Goal: Information Seeking & Learning: Learn about a topic

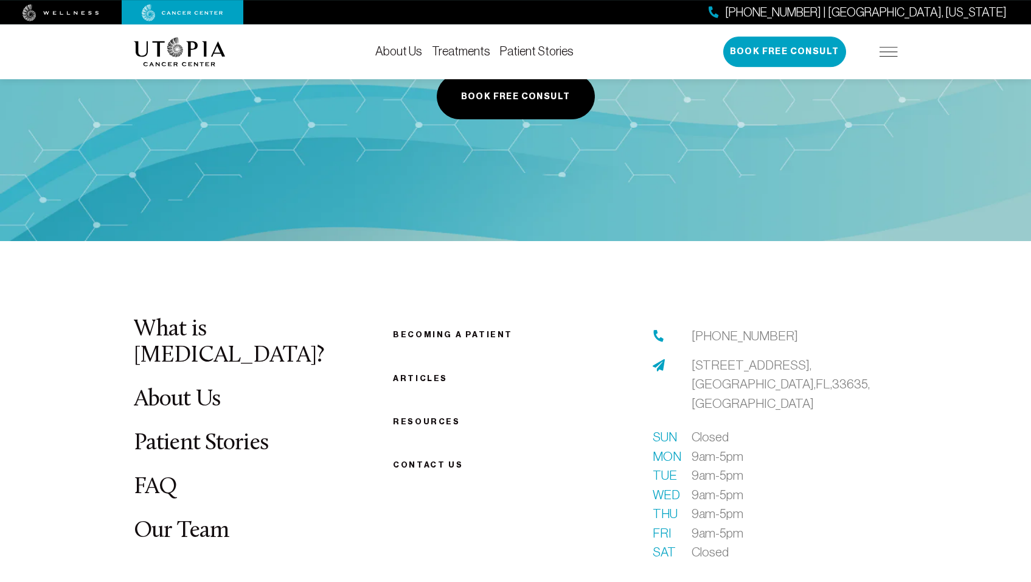
scroll to position [2737, 0]
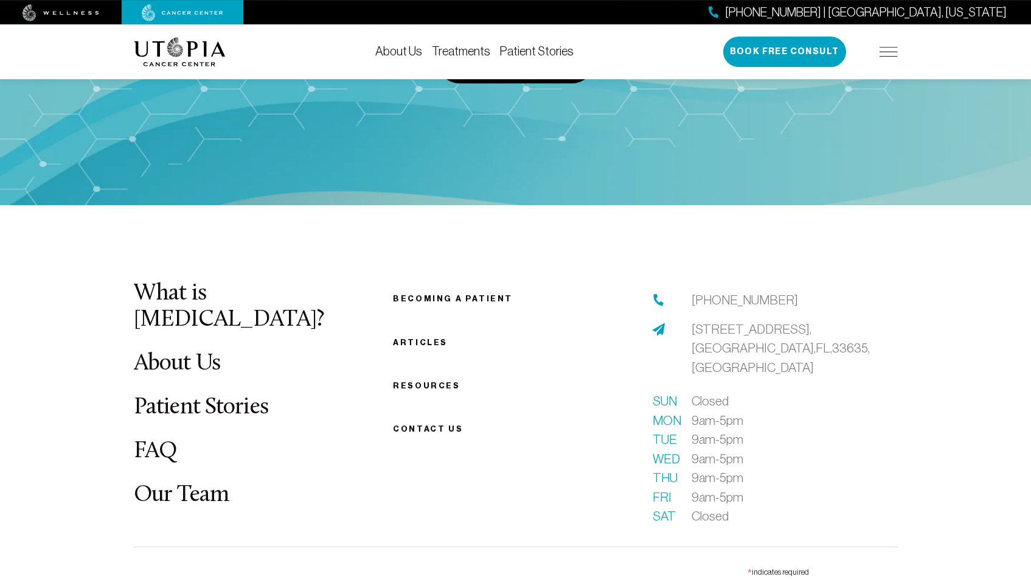
click at [201, 395] on link "Patient Stories" at bounding box center [201, 407] width 135 height 24
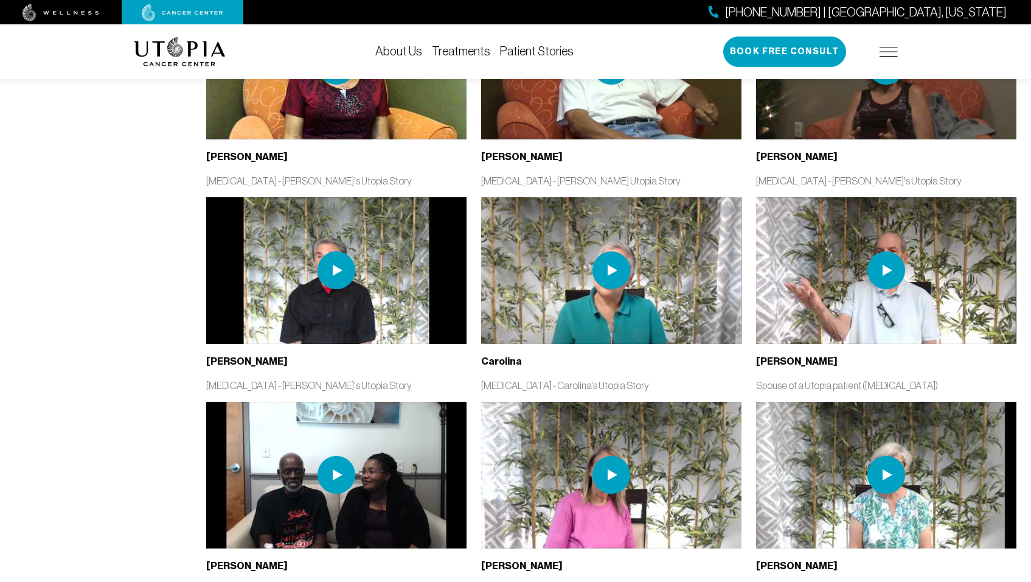
scroll to position [1765, 0]
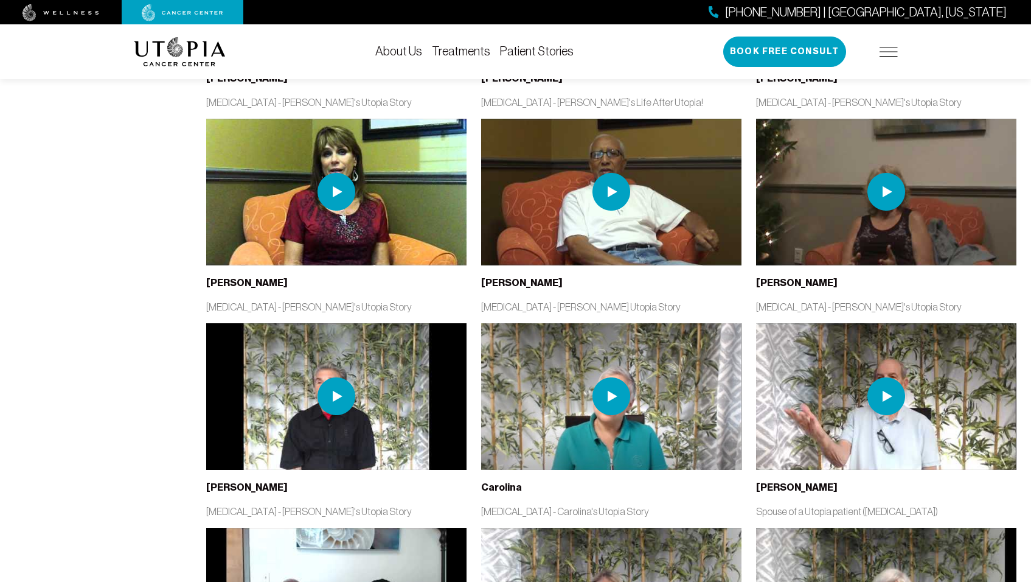
click at [538, 218] on img at bounding box center [611, 192] width 260 height 147
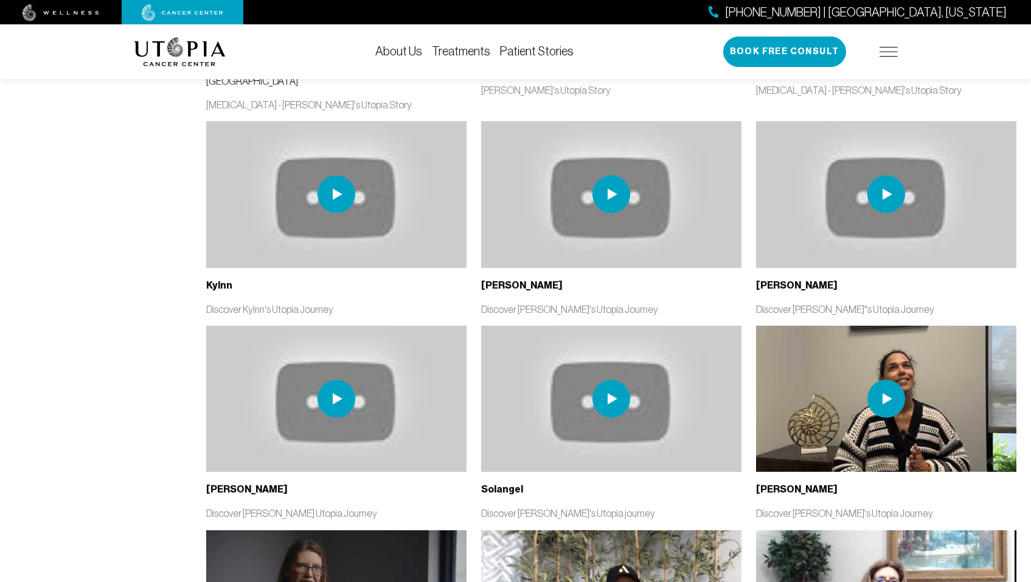
scroll to position [2520, 0]
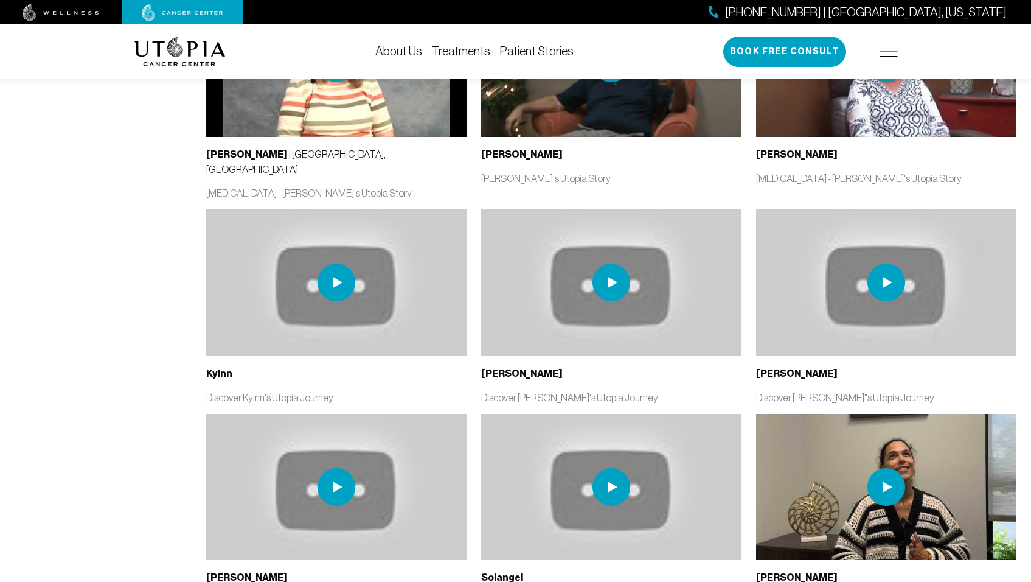
click at [422, 38] on div "About Us Treatments Patient Stories [PHONE_NUMBER] | [GEOGRAPHIC_DATA], [US_STA…" at bounding box center [516, 51] width 764 height 55
click at [432, 52] on link "Treatments" at bounding box center [461, 50] width 58 height 13
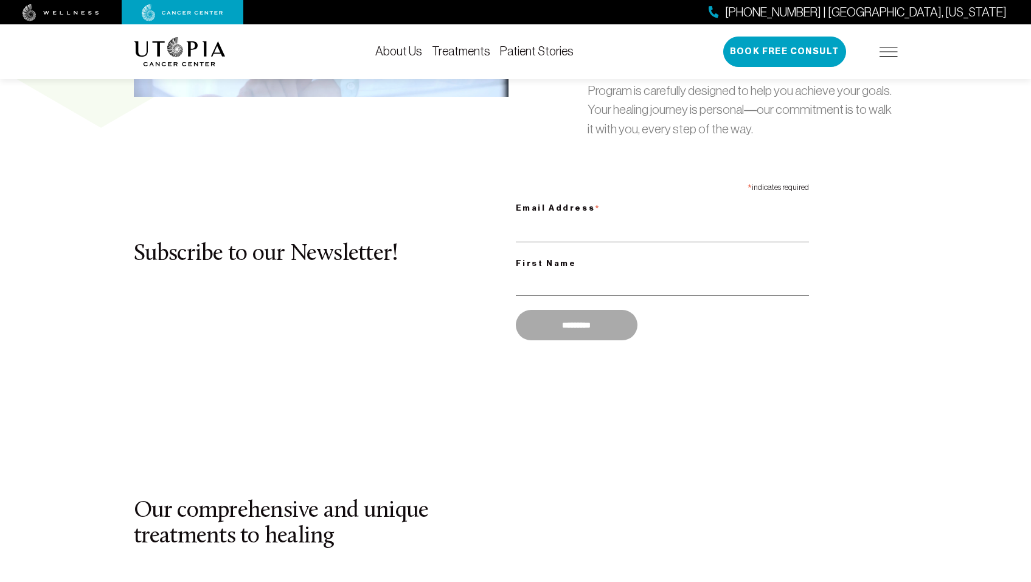
scroll to position [625, 0]
